Goal: Task Accomplishment & Management: Complete application form

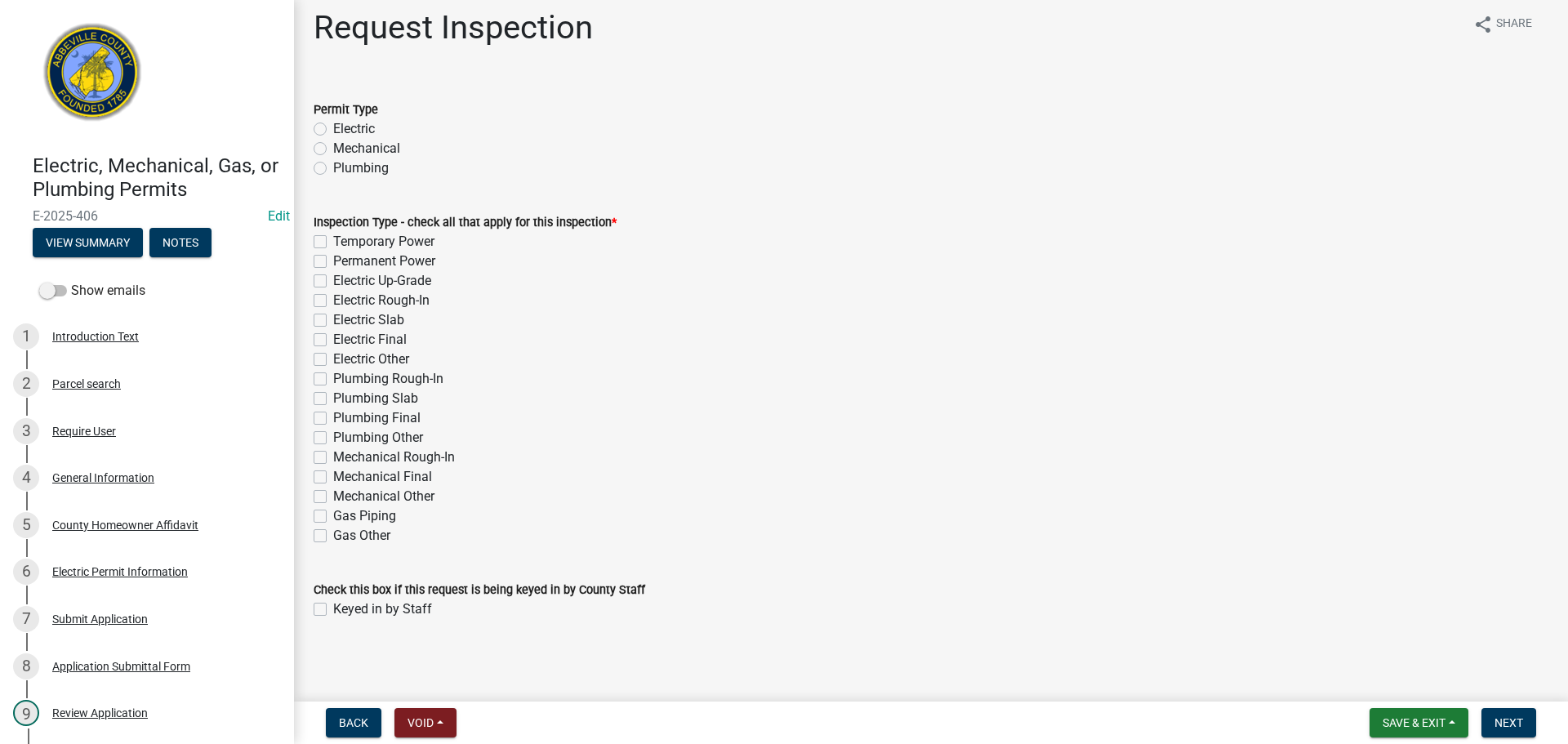
scroll to position [14, 0]
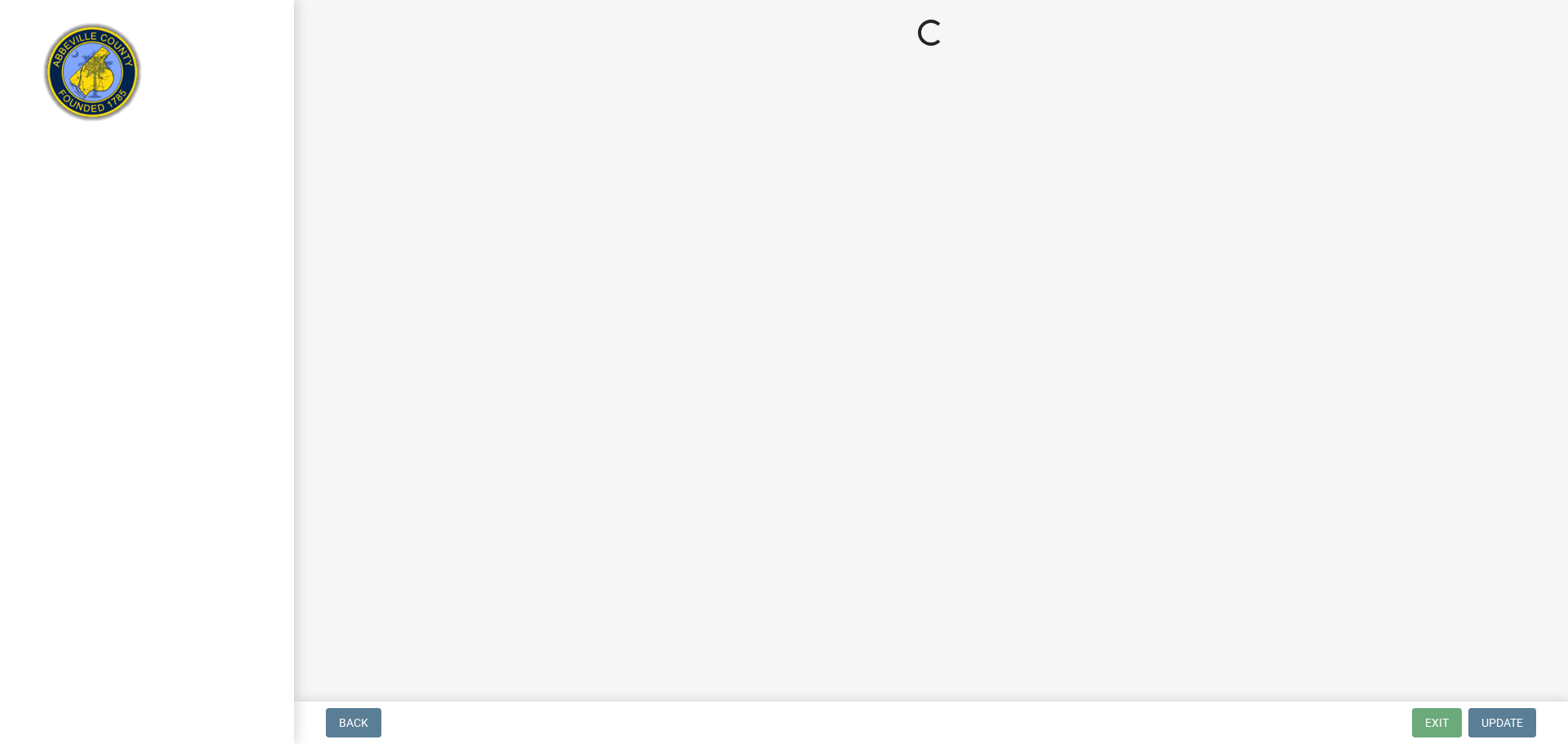
select select "3: 3"
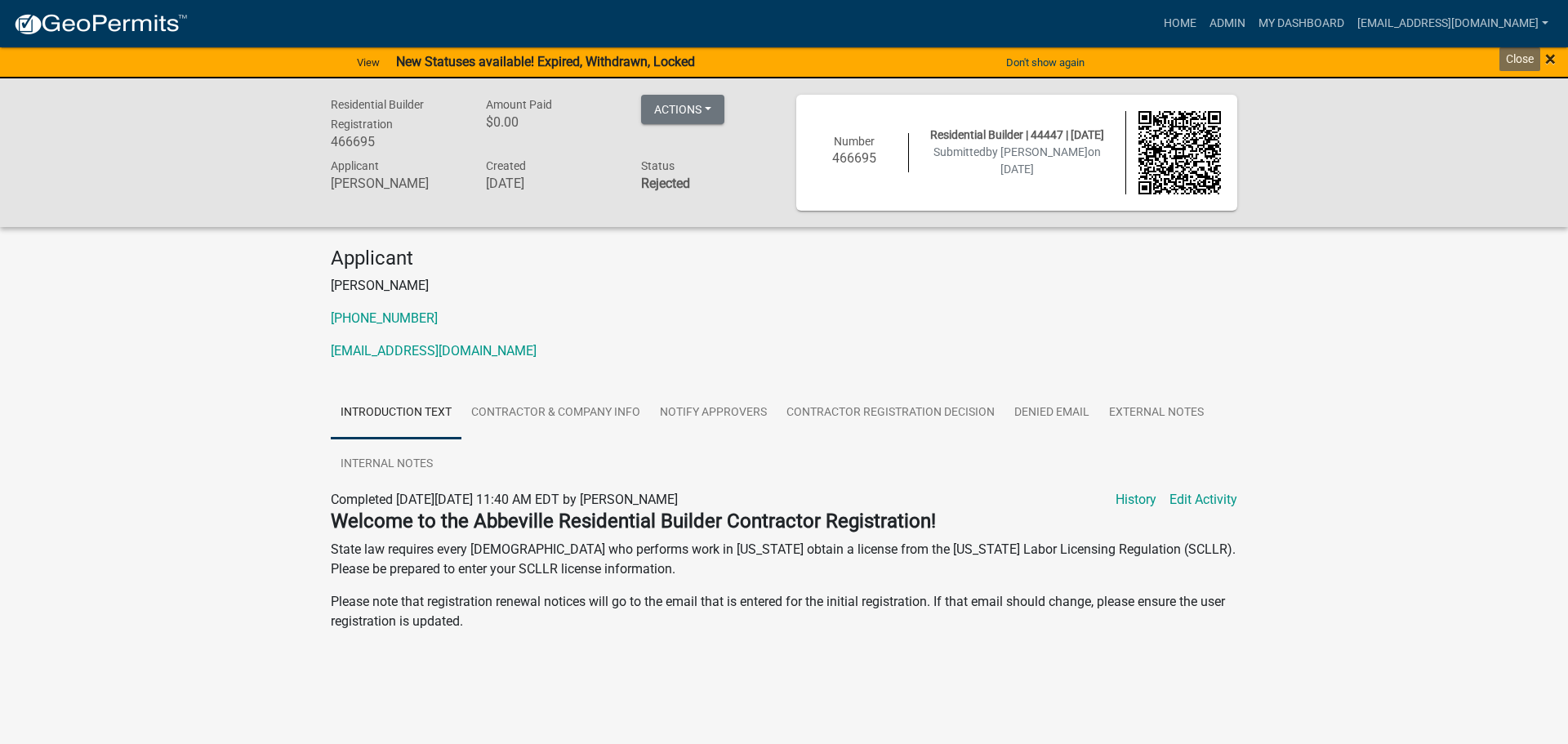
click at [1550, 55] on span "×" at bounding box center [1550, 58] width 11 height 23
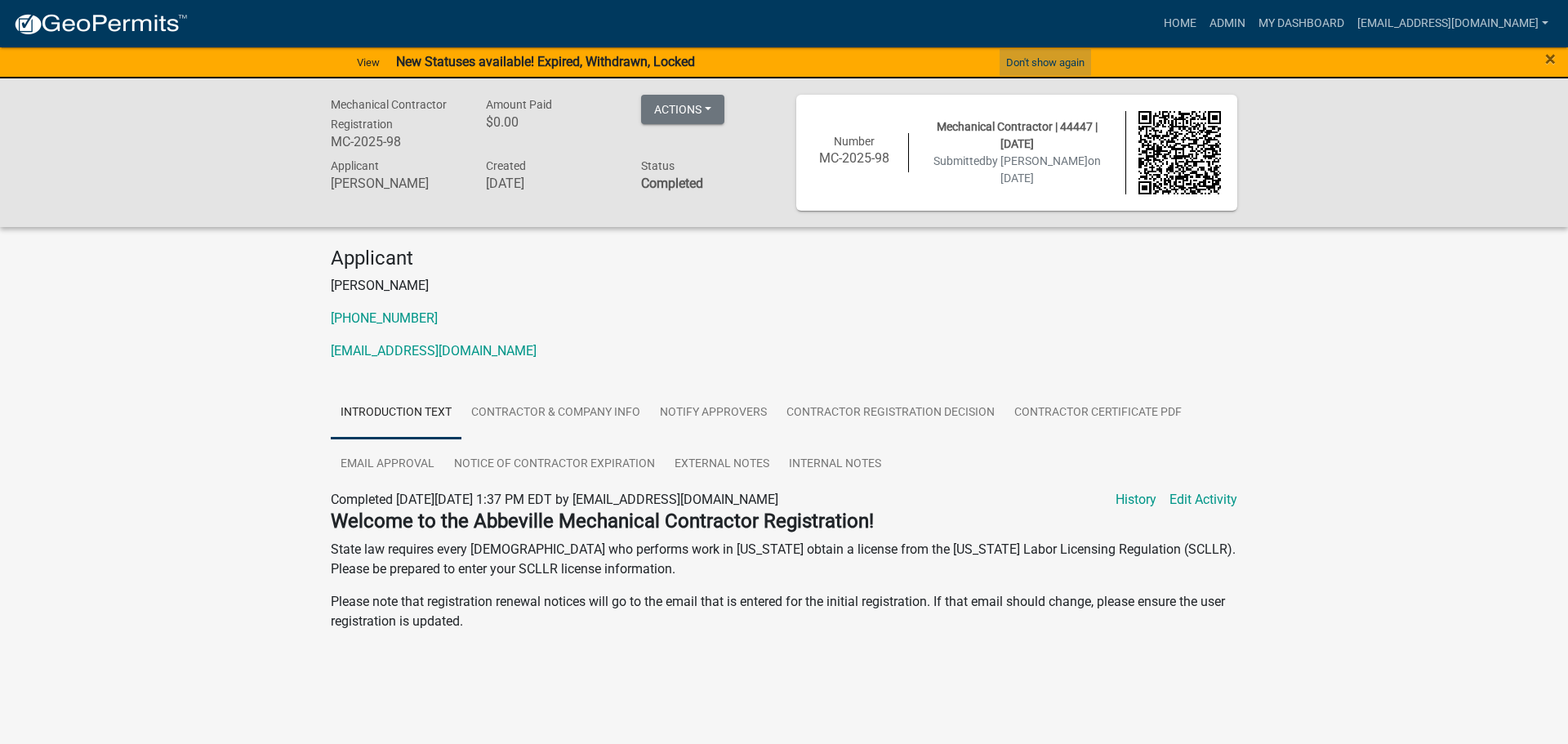
click at [1063, 61] on button "Don't show again" at bounding box center [1044, 62] width 91 height 27
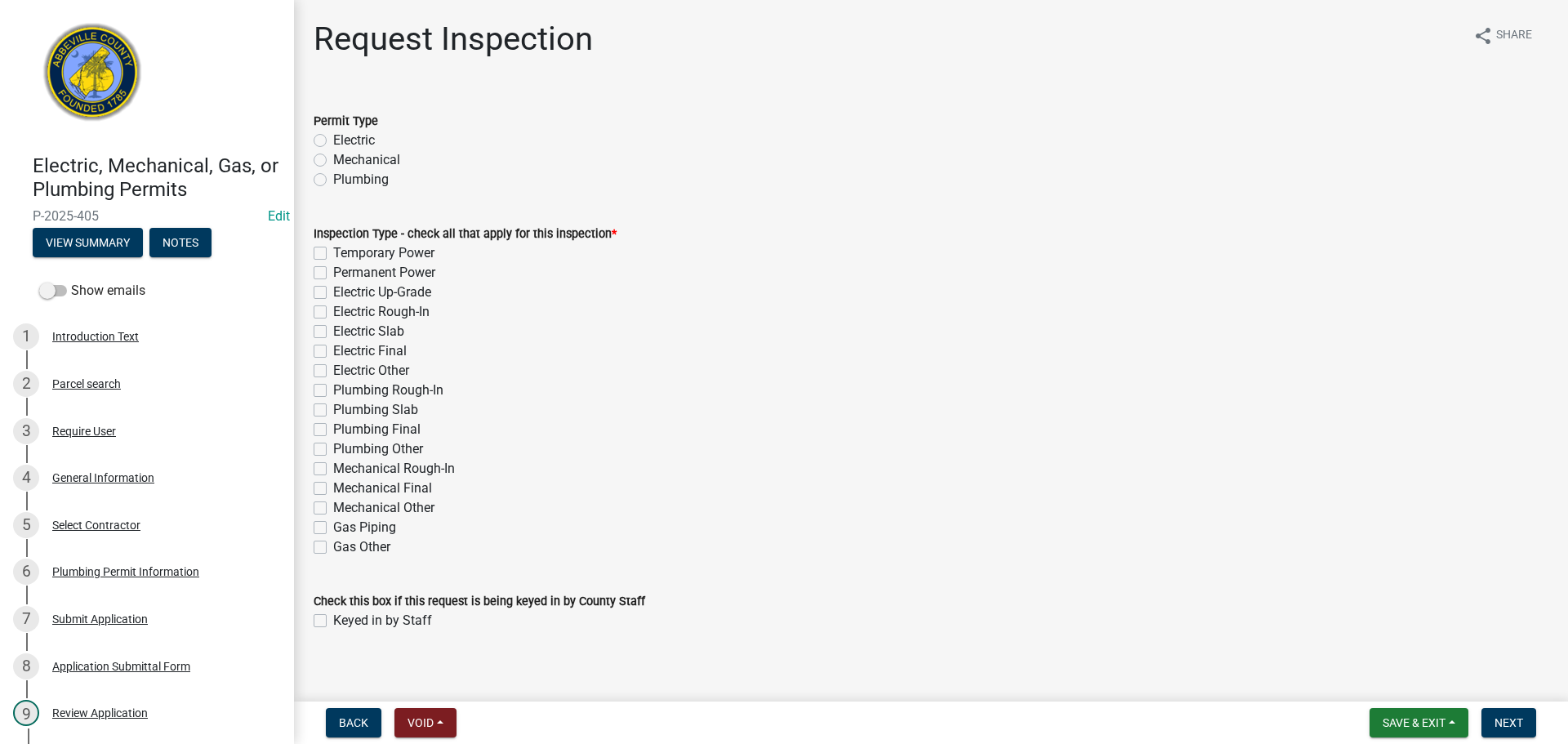
scroll to position [14, 0]
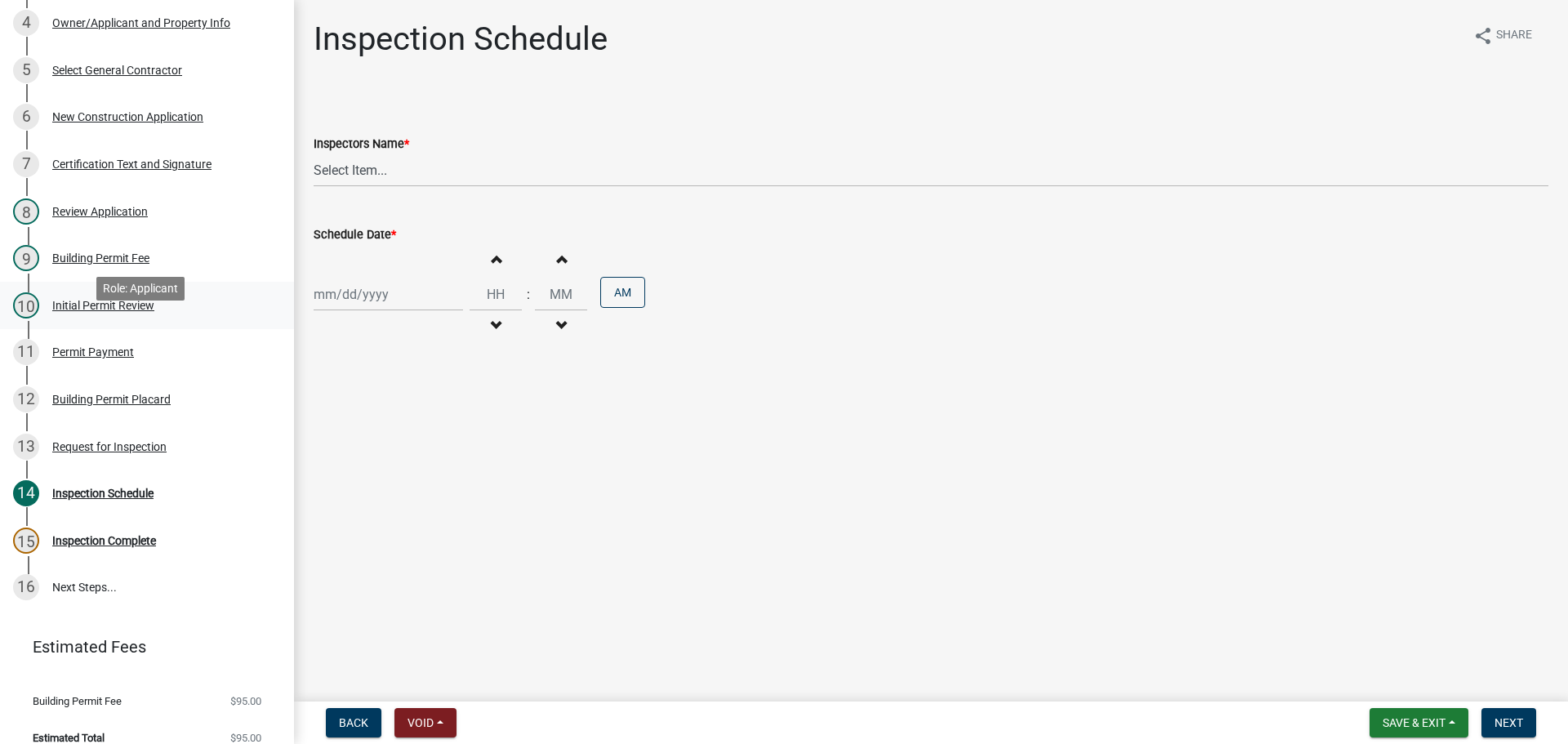
scroll to position [474, 0]
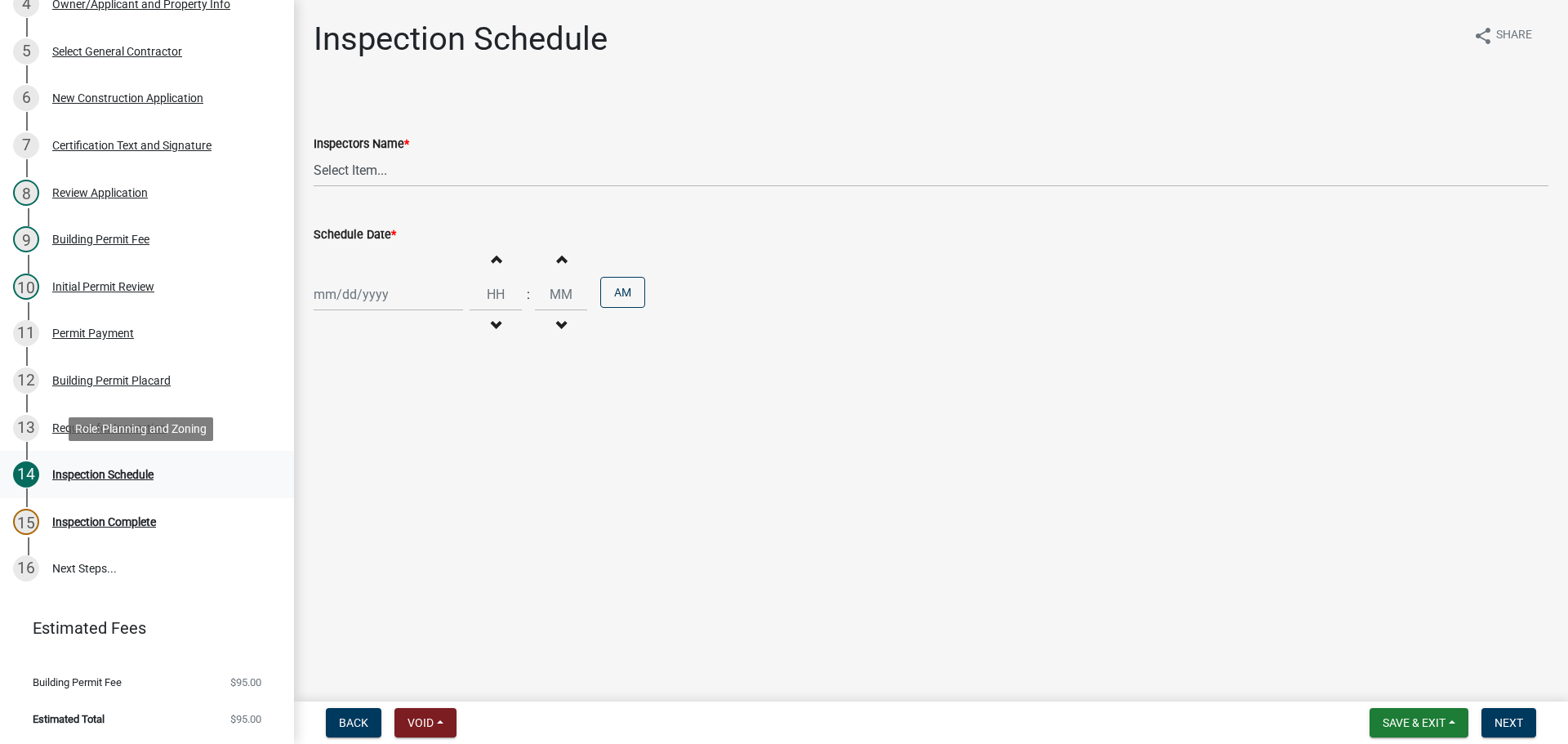
click at [122, 469] on div "Inspection Schedule" at bounding box center [102, 475] width 102 height 12
click at [156, 433] on div "Request for Inspection" at bounding box center [109, 428] width 114 height 12
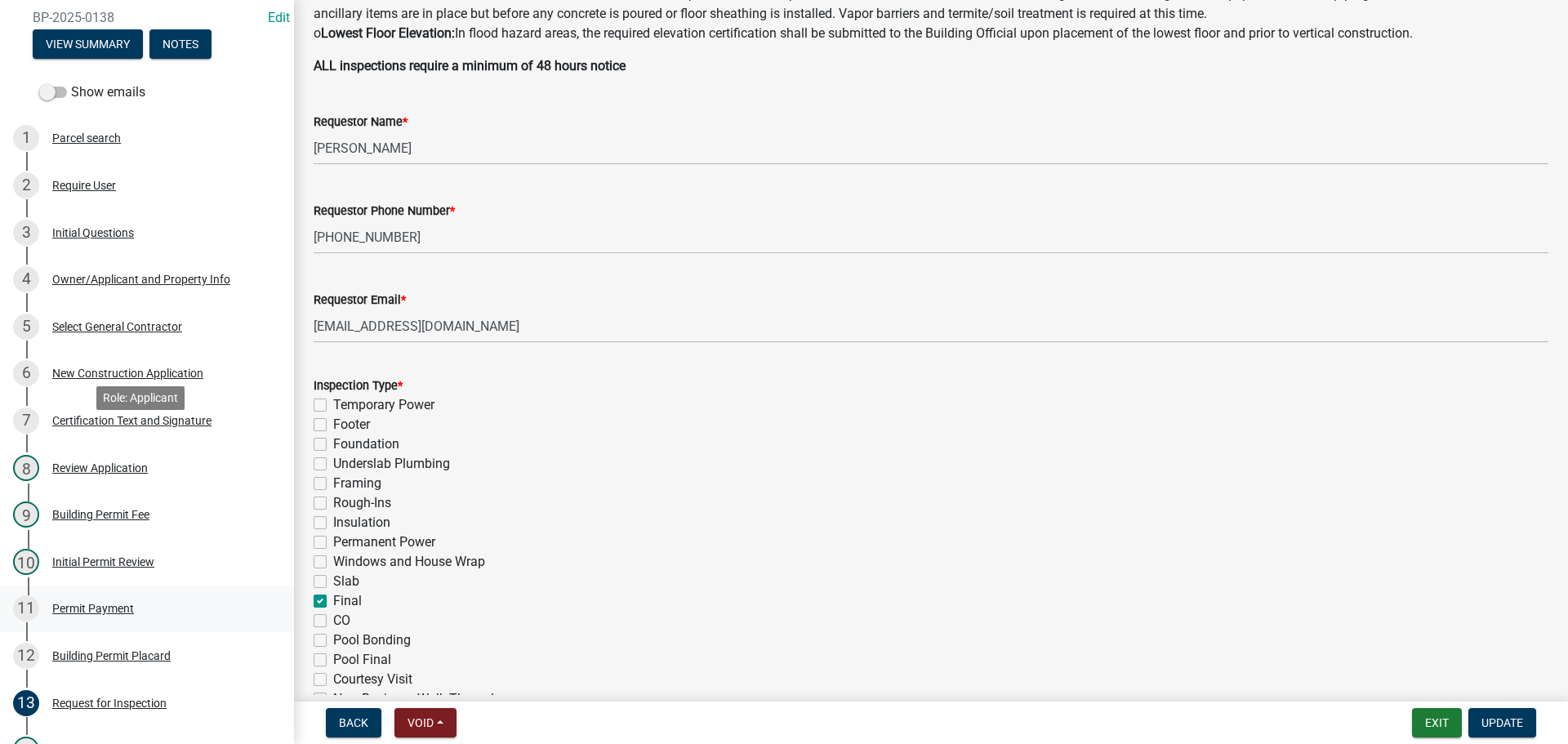
scroll to position [147, 0]
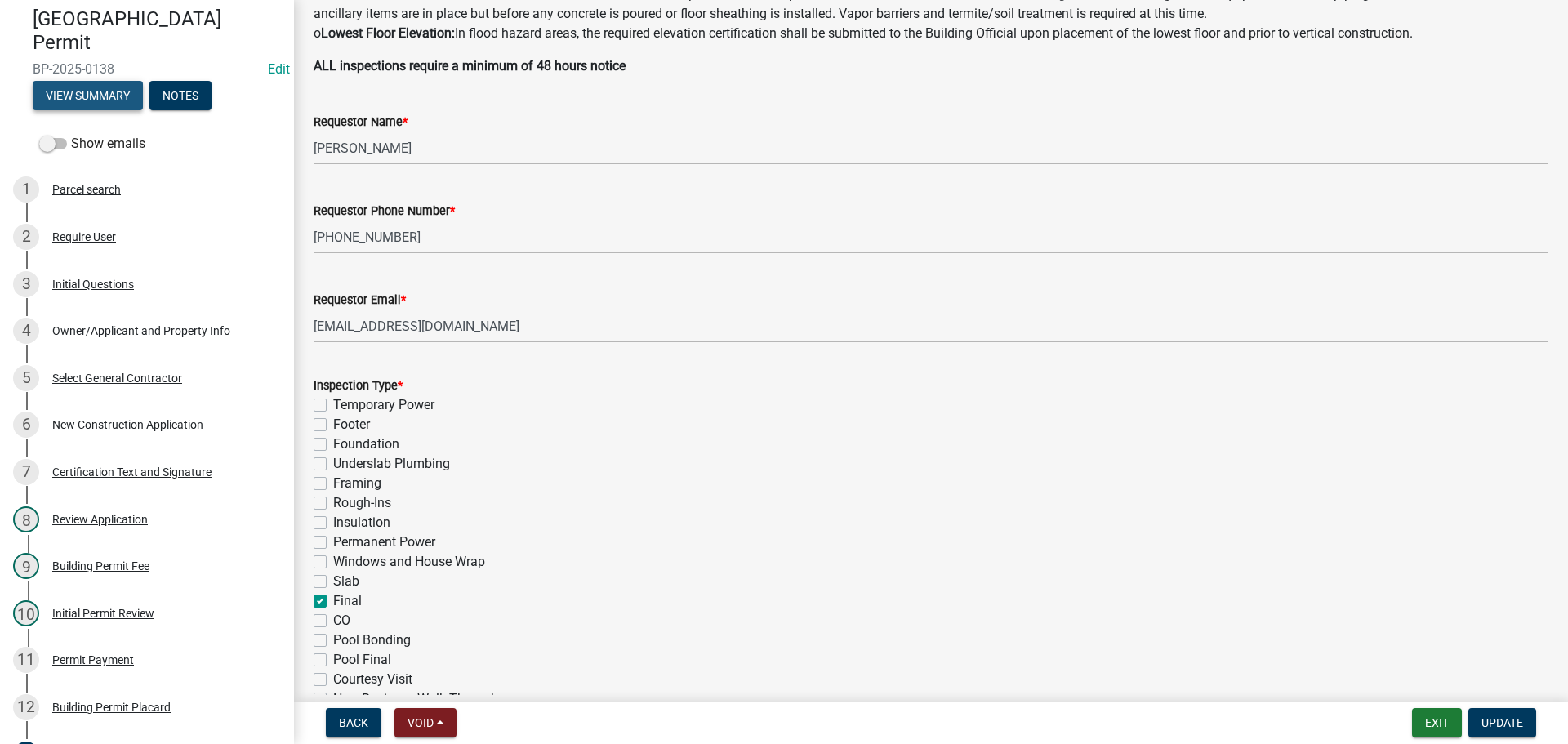
click at [97, 96] on button "View Summary" at bounding box center [87, 95] width 110 height 29
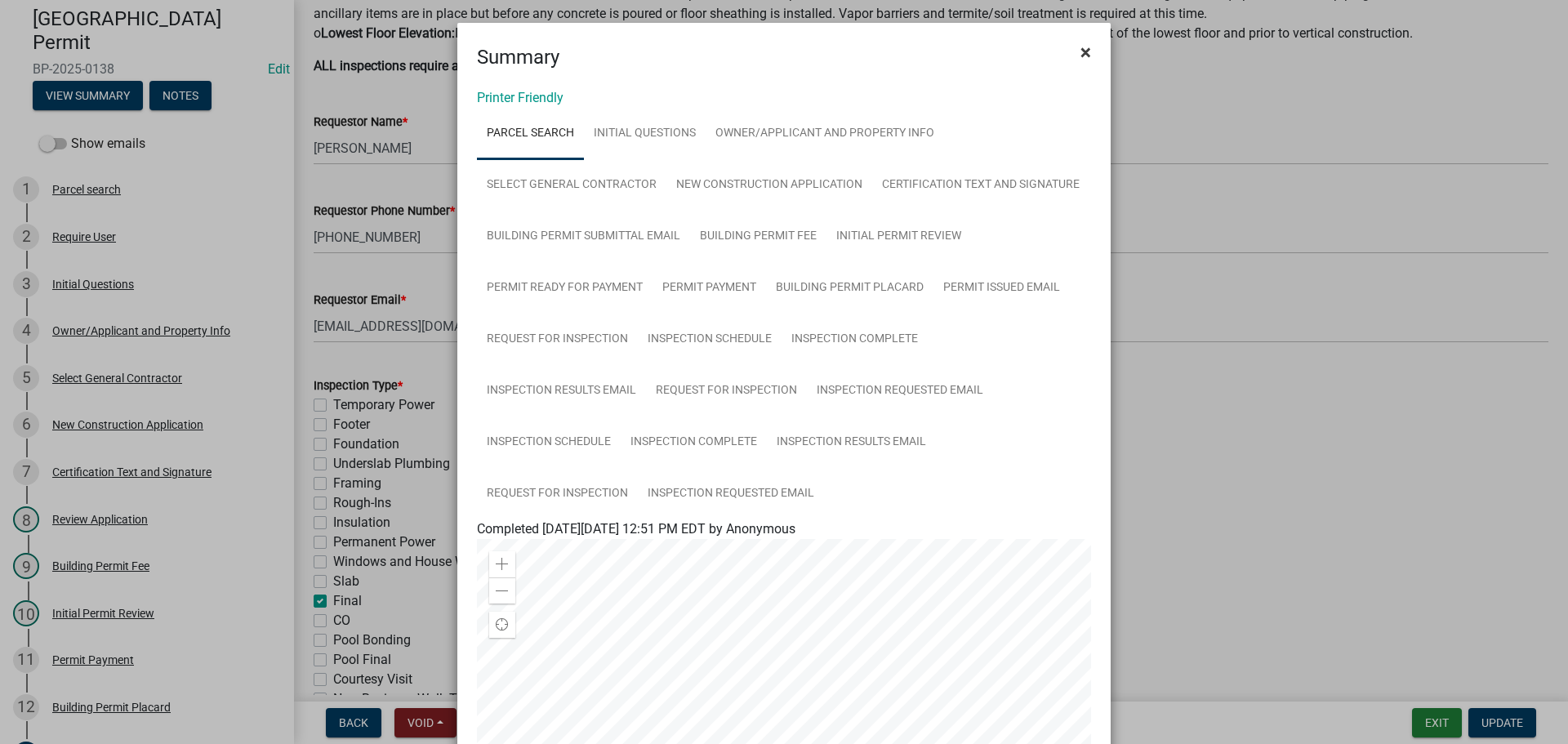
click at [1081, 50] on span "×" at bounding box center [1086, 52] width 11 height 23
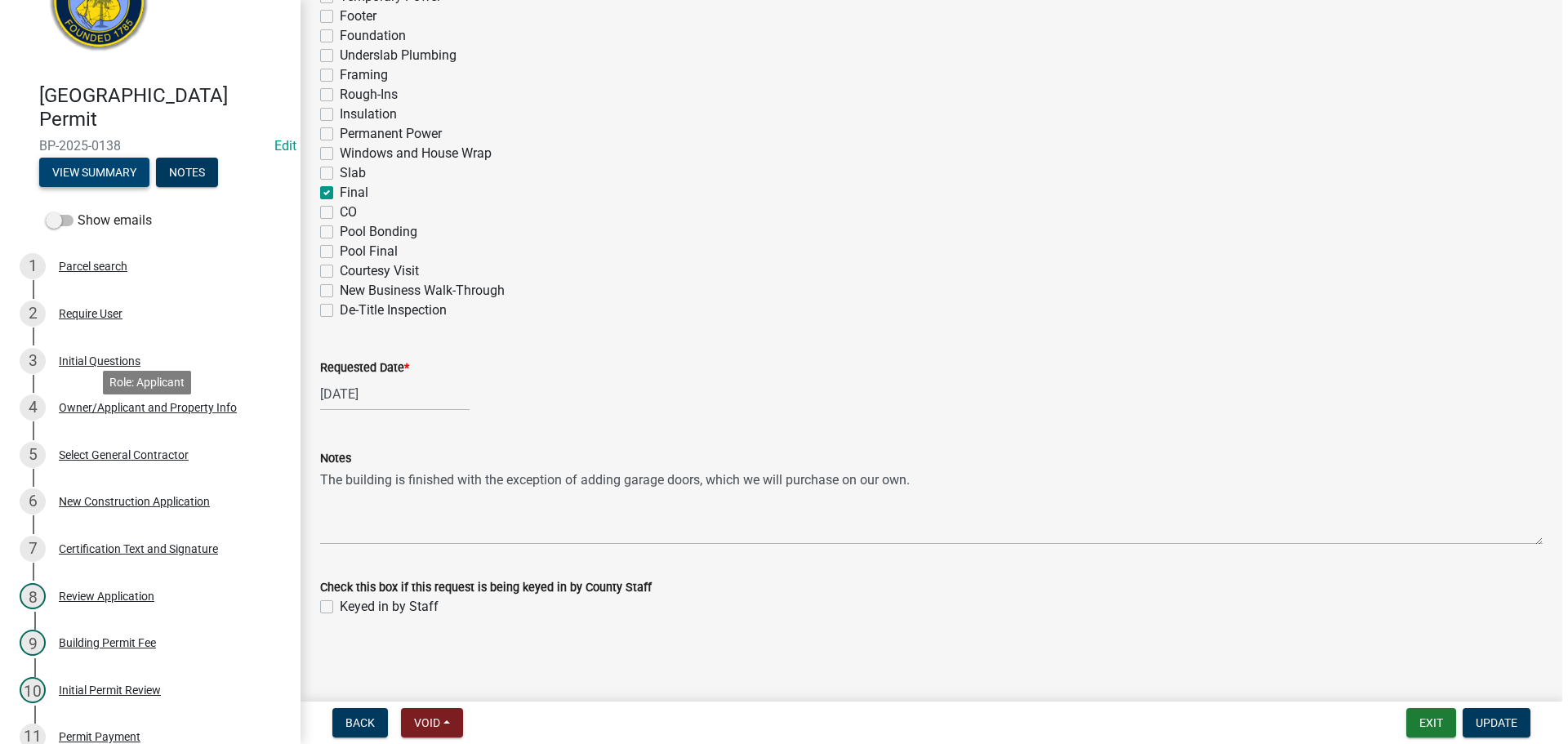
scroll to position [65, 0]
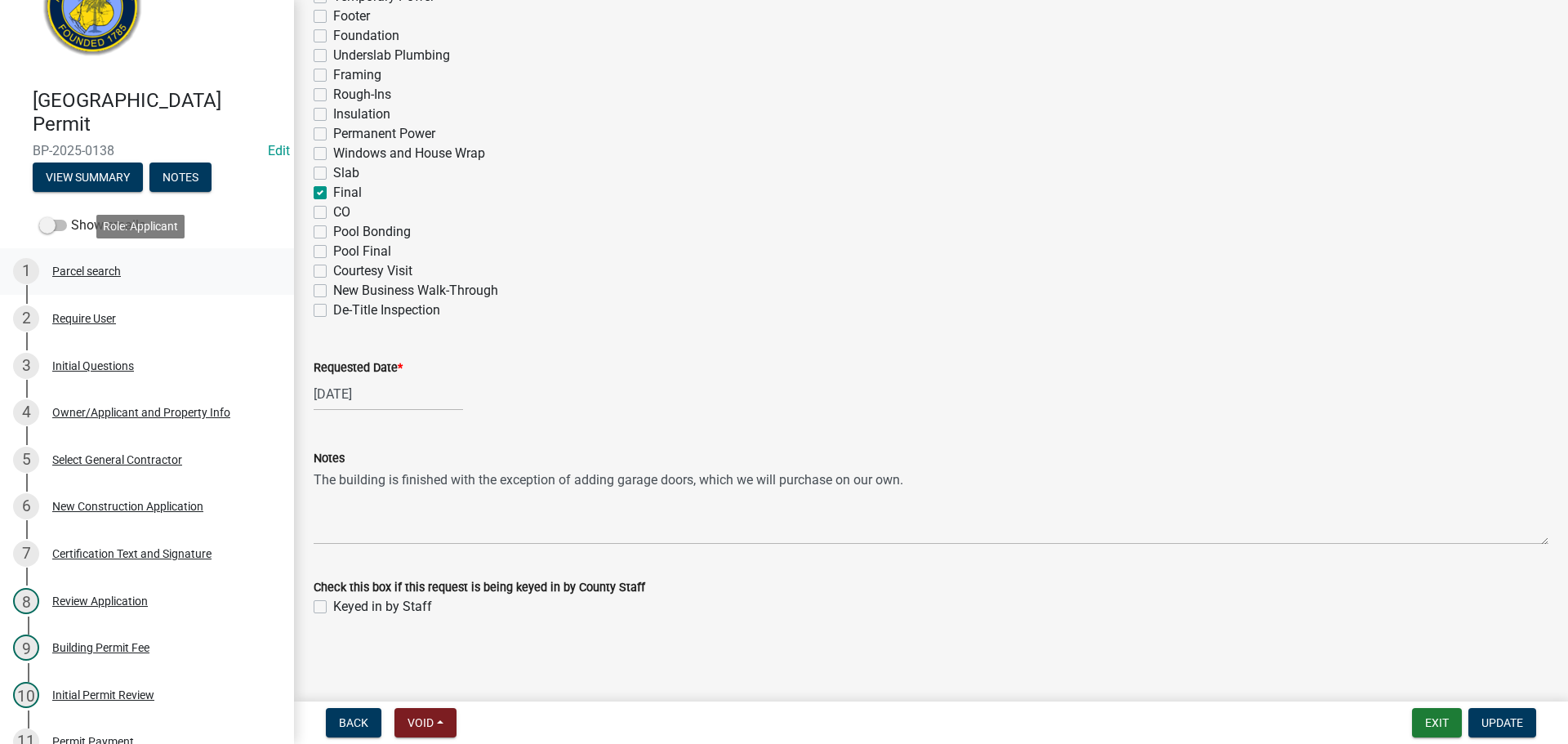
click at [100, 267] on div "Parcel search" at bounding box center [86, 271] width 69 height 12
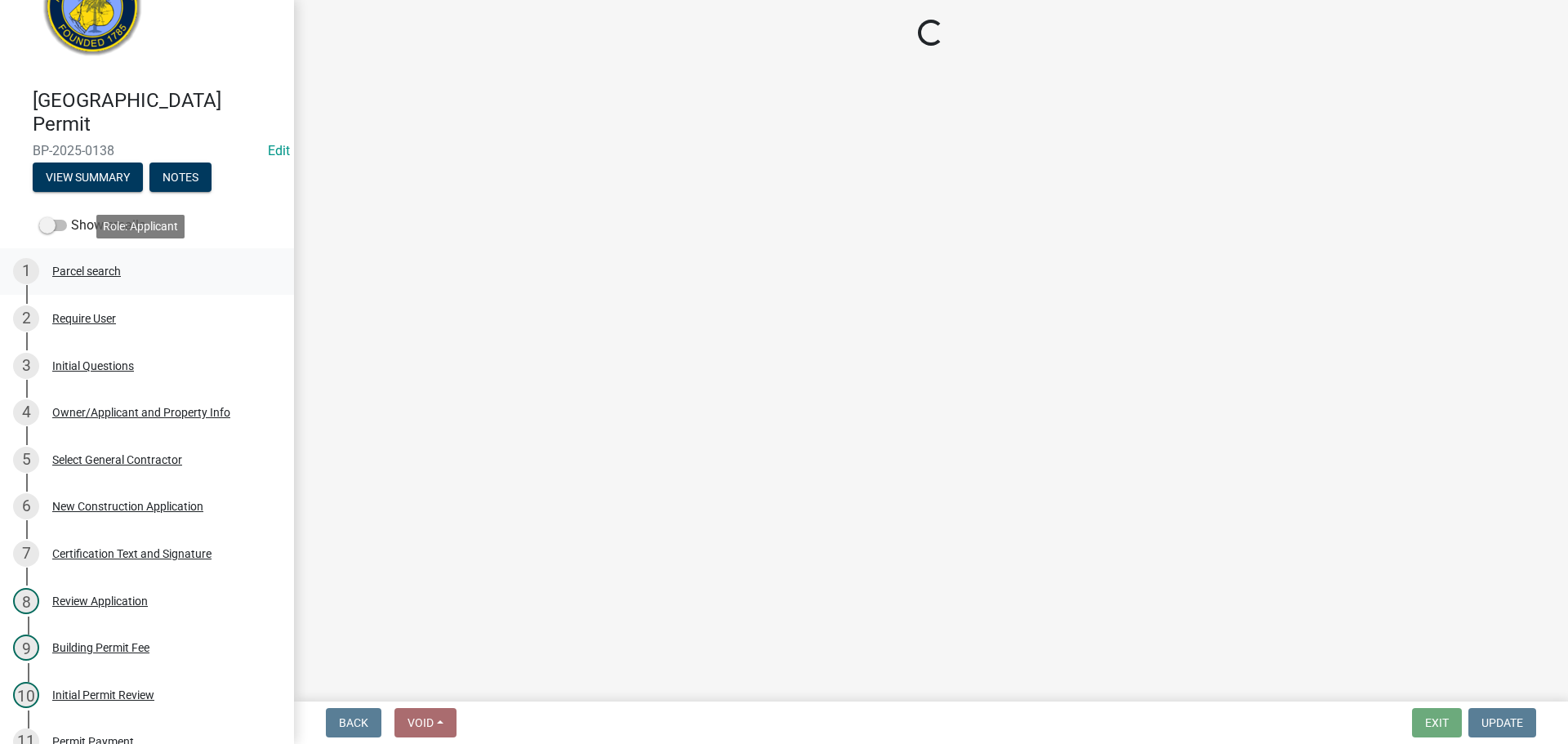
scroll to position [0, 0]
